Goal: Task Accomplishment & Management: Manage account settings

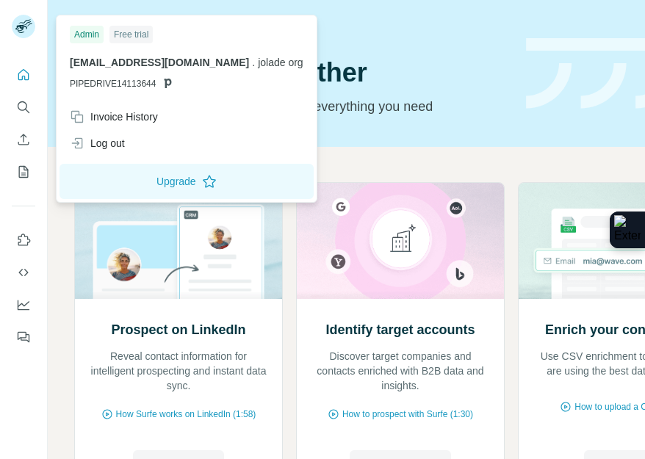
click at [79, 142] on html "Quick start Let’s prospect together Pick your starting point and we’ll provide …" at bounding box center [322, 229] width 645 height 459
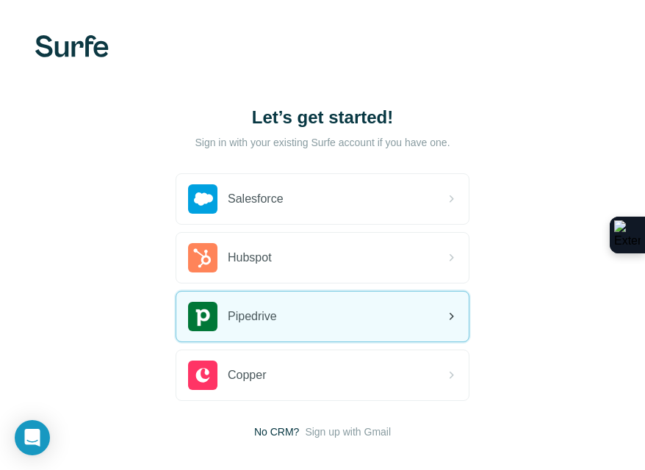
click at [255, 308] on span "Pipedrive" at bounding box center [252, 317] width 49 height 18
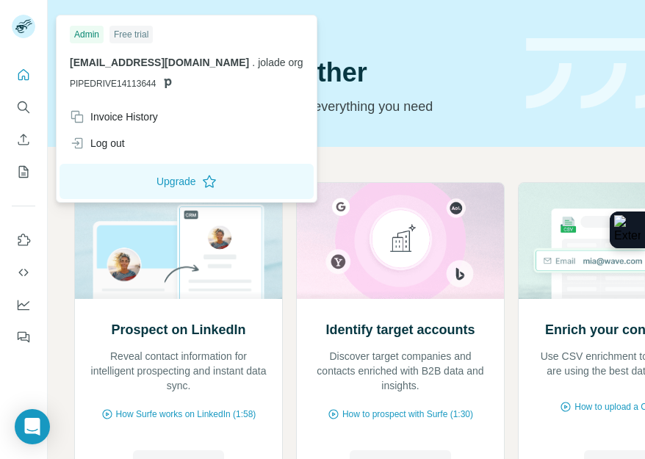
click at [24, 21] on rect at bounding box center [24, 27] width 24 height 24
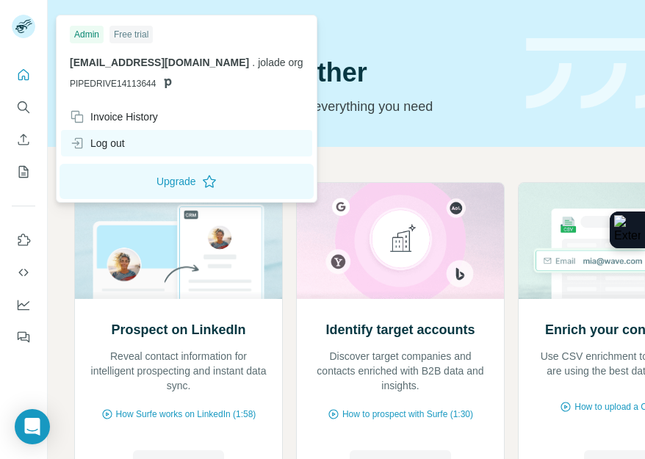
click at [101, 148] on div "Log out" at bounding box center [97, 143] width 55 height 15
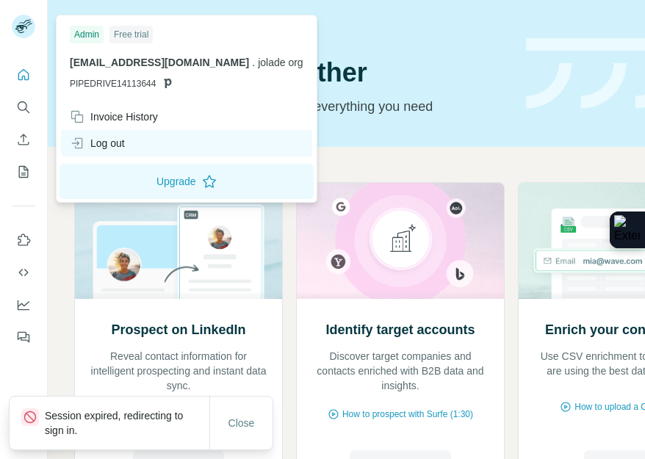
click at [80, 145] on icon at bounding box center [77, 143] width 15 height 15
click at [87, 141] on div "Log out" at bounding box center [97, 143] width 55 height 15
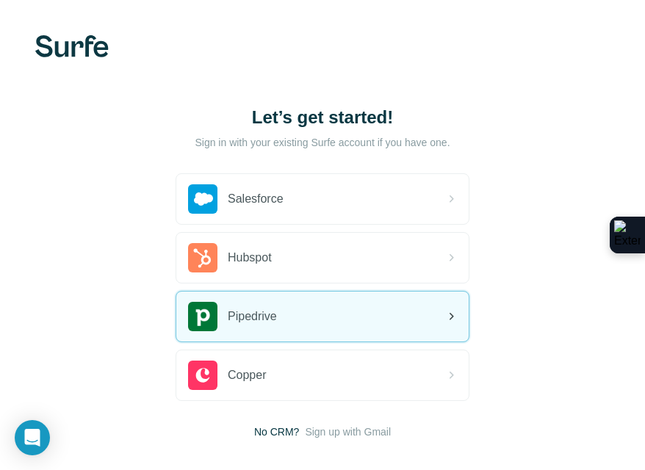
click at [250, 310] on span "Pipedrive" at bounding box center [252, 317] width 49 height 18
